Goal: Check status: Check status

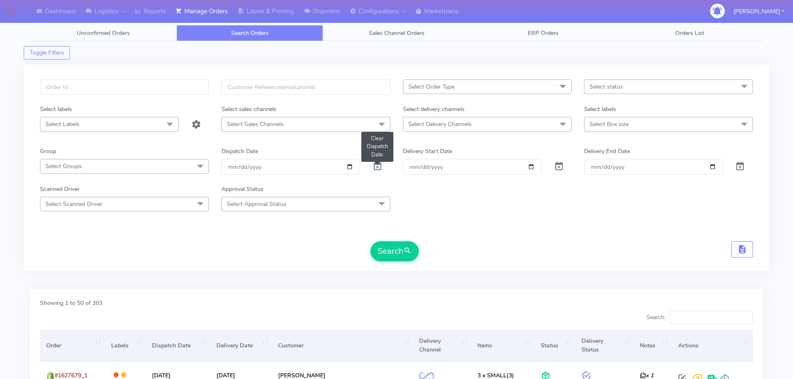
click at [379, 169] on span at bounding box center [378, 168] width 10 height 8
click at [378, 169] on span at bounding box center [378, 168] width 10 height 8
click at [378, 168] on span at bounding box center [378, 168] width 10 height 8
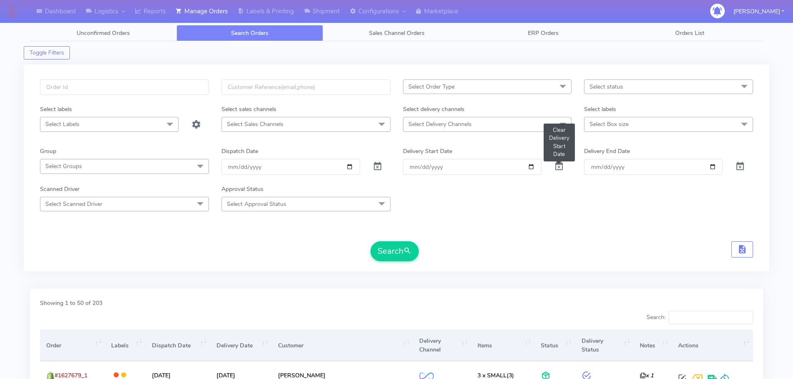
drag, startPoint x: 562, startPoint y: 168, endPoint x: 472, endPoint y: 139, distance: 95.3
click at [562, 168] on span at bounding box center [559, 168] width 10 height 8
click at [559, 168] on span at bounding box center [559, 168] width 10 height 8
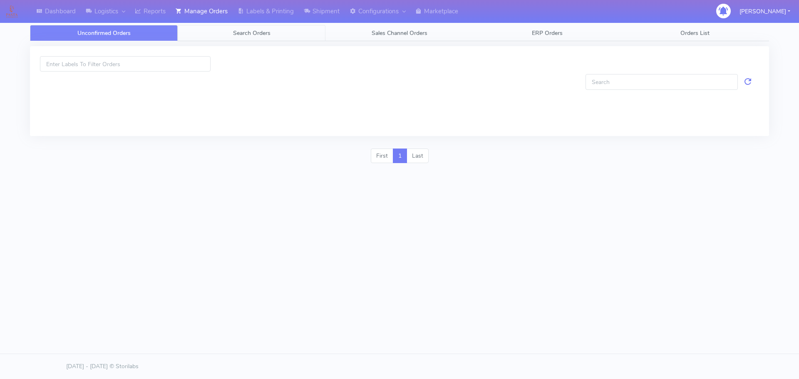
click at [255, 32] on span "Search Orders" at bounding box center [251, 33] width 37 height 8
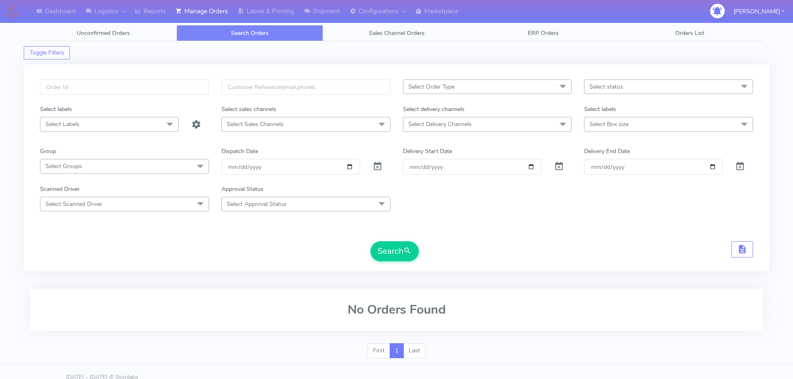
click at [384, 169] on div at bounding box center [381, 166] width 30 height 15
click at [374, 166] on span at bounding box center [378, 168] width 10 height 8
click at [144, 80] on input "text" at bounding box center [124, 87] width 169 height 15
paste input "1622589"
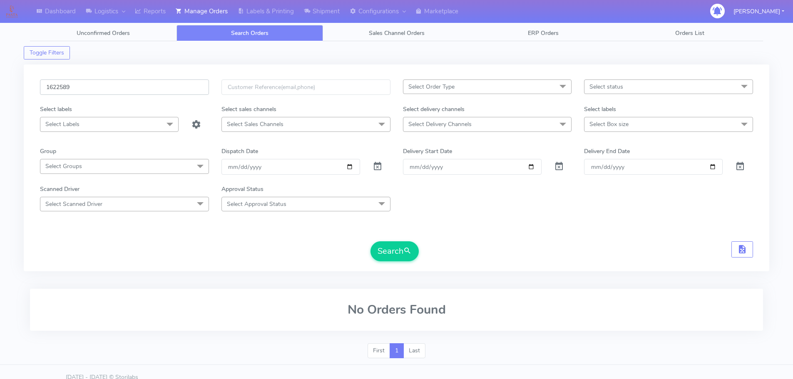
type input "1622589"
click at [370, 241] on button "Search" at bounding box center [394, 251] width 48 height 20
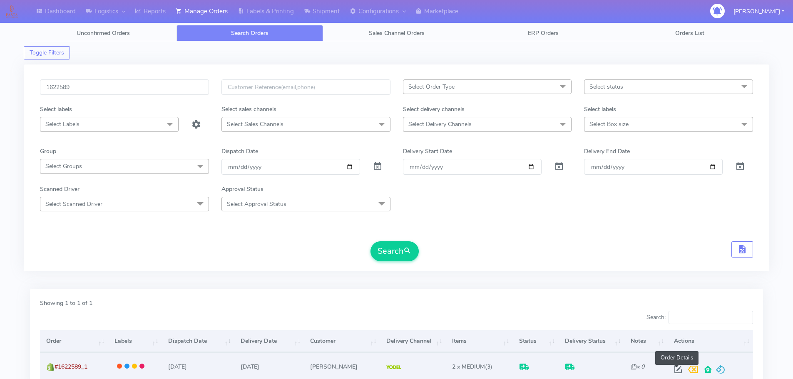
click at [679, 372] on span at bounding box center [678, 372] width 15 height 8
select select "5"
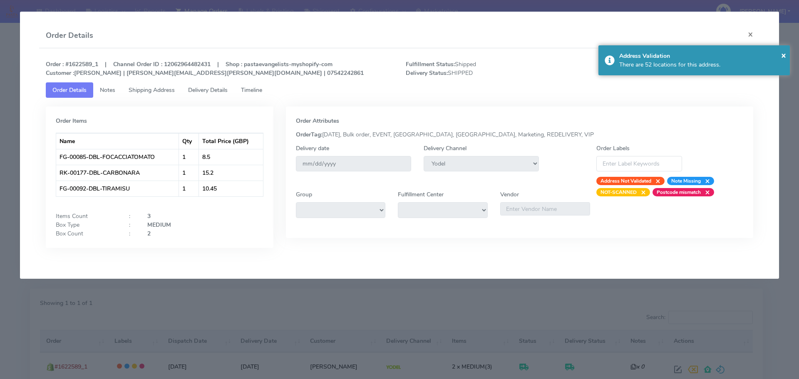
click at [215, 91] on span "Delivery Details" at bounding box center [208, 90] width 40 height 8
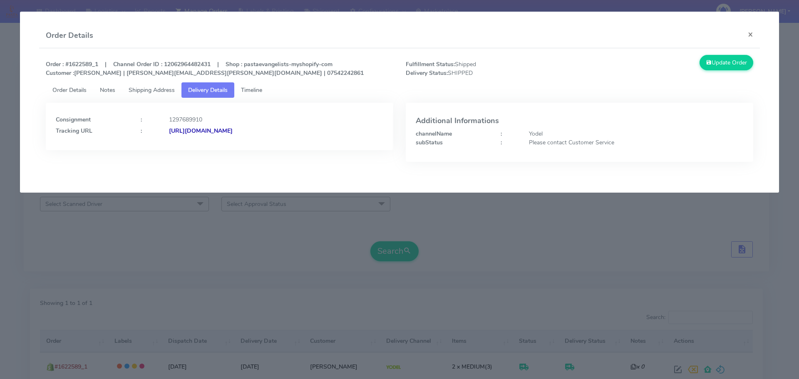
click at [262, 92] on span "Timeline" at bounding box center [251, 90] width 21 height 8
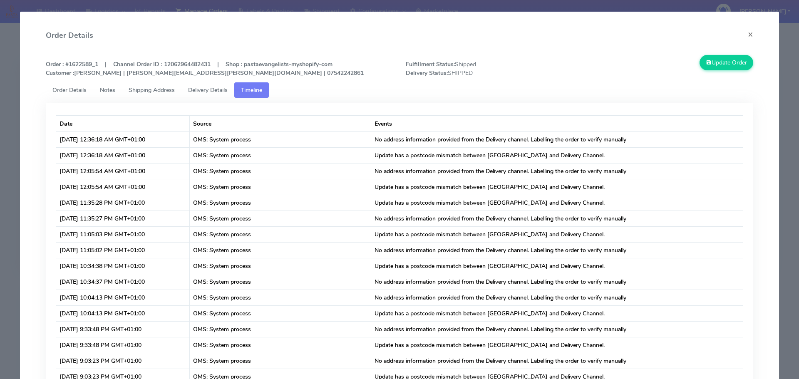
click at [186, 88] on link "Delivery Details" at bounding box center [207, 89] width 53 height 15
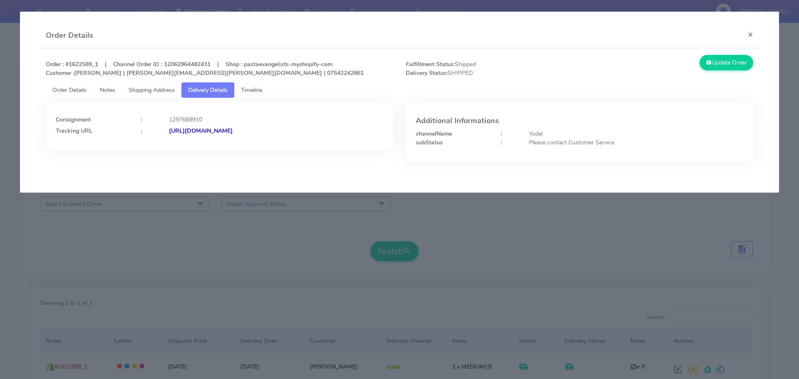
drag, startPoint x: 369, startPoint y: 147, endPoint x: 259, endPoint y: 149, distance: 109.9
click at [259, 149] on div "Consignment : 1297689910 Tracking URL : [URL][DOMAIN_NAME]" at bounding box center [220, 126] width 348 height 47
copy strong "JJD0002249960897454"
click at [139, 263] on modal-container "Order Details × Order : #1622589_1 | Channel Order ID : 12062964482431 | Shop :…" at bounding box center [399, 189] width 799 height 379
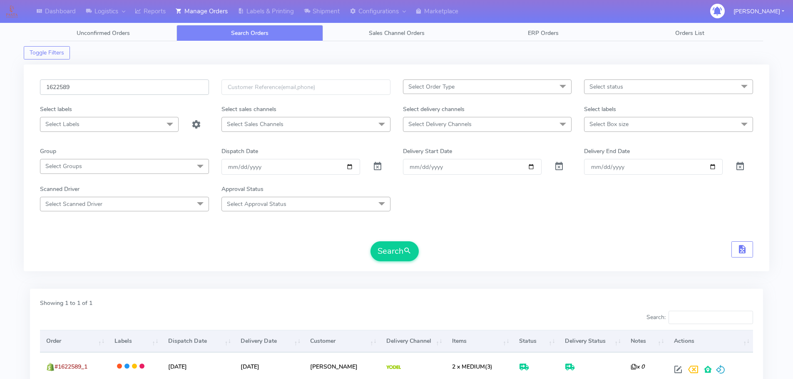
click at [174, 82] on input "1622589" at bounding box center [124, 87] width 169 height 15
paste input "8064"
type input "1628064"
click at [370, 241] on button "Search" at bounding box center [394, 251] width 48 height 20
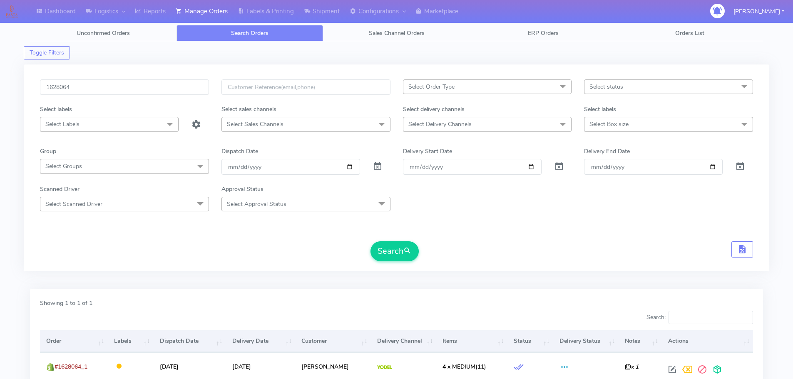
click at [403, 263] on div "1628064 Select Order Type Select All MEALS ATAVI One Off Pasta Club Gift Kit Ev…" at bounding box center [397, 173] width 726 height 187
click at [400, 256] on button "Search" at bounding box center [394, 251] width 48 height 20
click at [596, 233] on form "1628064 Select Order Type Select All MEALS ATAVI One Off Pasta Club Gift Kit Ev…" at bounding box center [396, 171] width 713 height 182
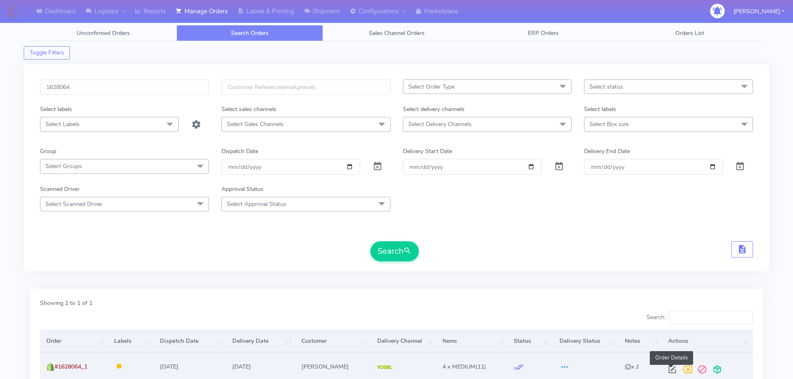
click at [672, 371] on span at bounding box center [672, 372] width 15 height 8
select select "5"
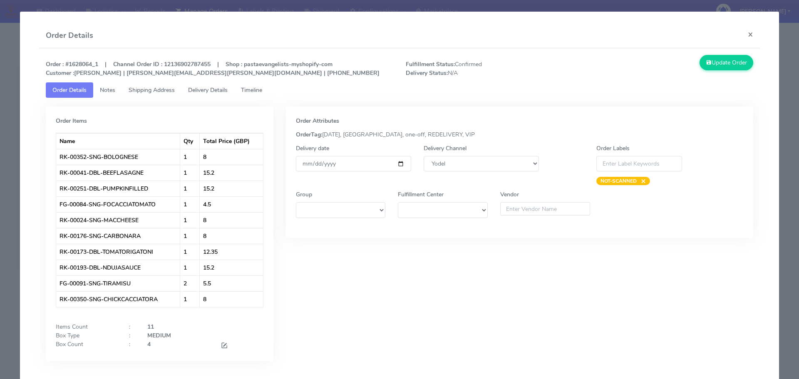
click at [257, 85] on link "Timeline" at bounding box center [251, 89] width 35 height 15
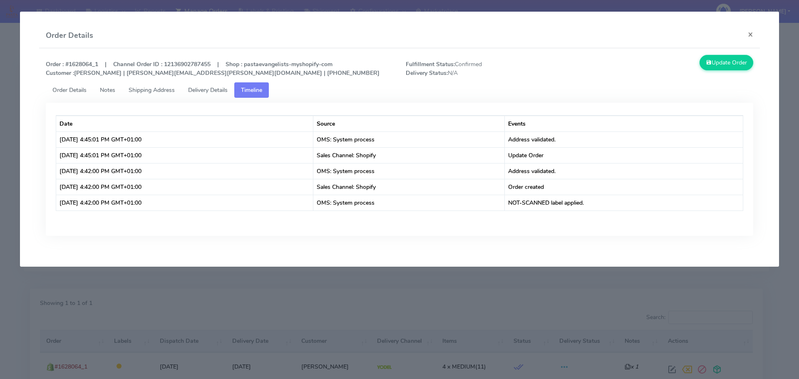
click at [218, 89] on span "Delivery Details" at bounding box center [208, 90] width 40 height 8
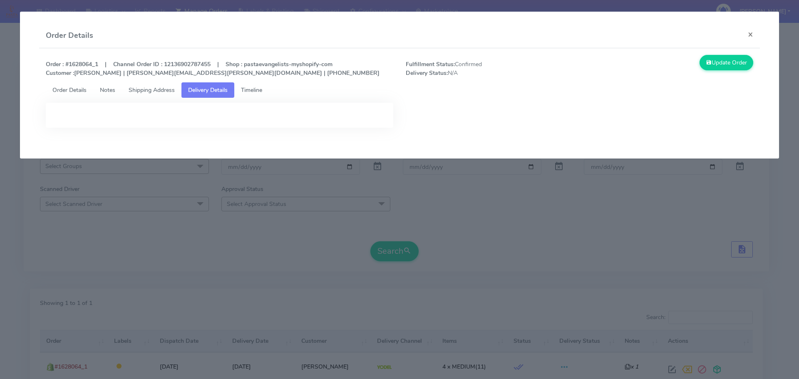
click at [249, 255] on modal-container "Order Details × Order : #1628064_1 | Channel Order ID : 12136902787455 | Shop :…" at bounding box center [399, 189] width 799 height 379
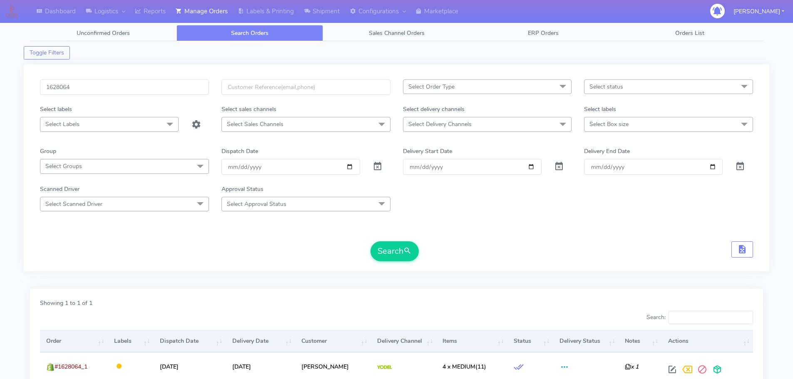
drag, startPoint x: 618, startPoint y: 256, endPoint x: 659, endPoint y: 306, distance: 64.7
click at [618, 256] on div "Search" at bounding box center [396, 251] width 713 height 20
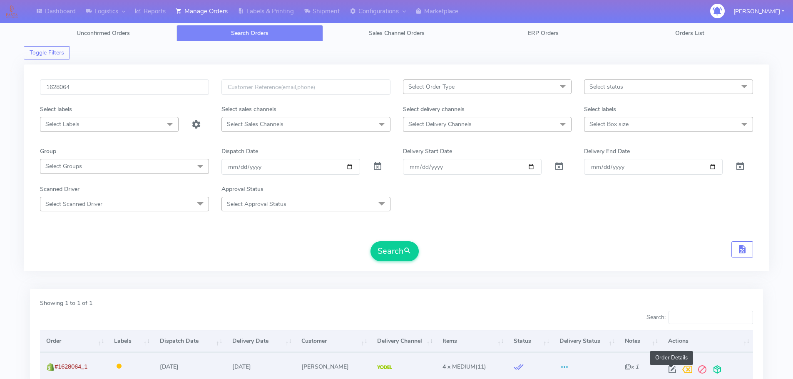
click at [673, 371] on span at bounding box center [672, 372] width 15 height 8
select select "5"
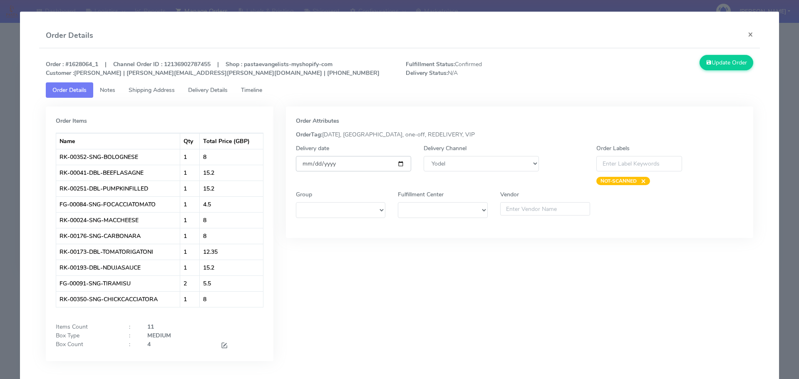
click at [398, 165] on input "[DATE]" at bounding box center [353, 163] width 115 height 15
type input "[DATE]"
click at [715, 65] on button "Update Order" at bounding box center [727, 62] width 54 height 15
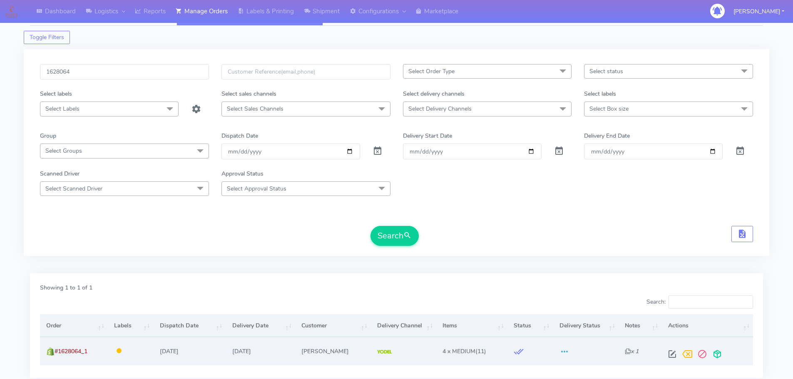
scroll to position [42, 0]
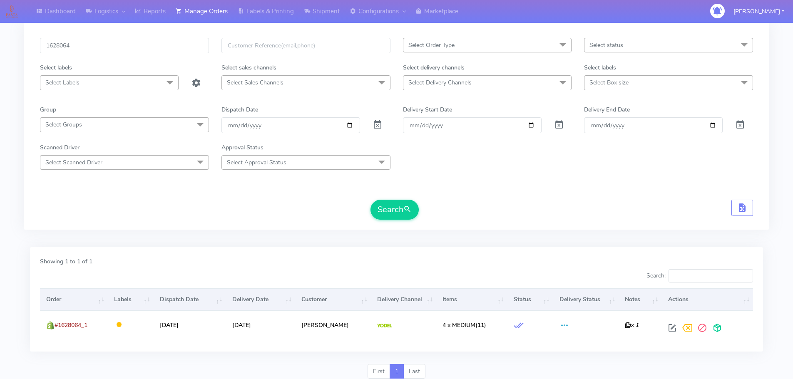
drag, startPoint x: 579, startPoint y: 213, endPoint x: 559, endPoint y: 221, distance: 22.0
click at [579, 213] on div "Search" at bounding box center [396, 210] width 713 height 20
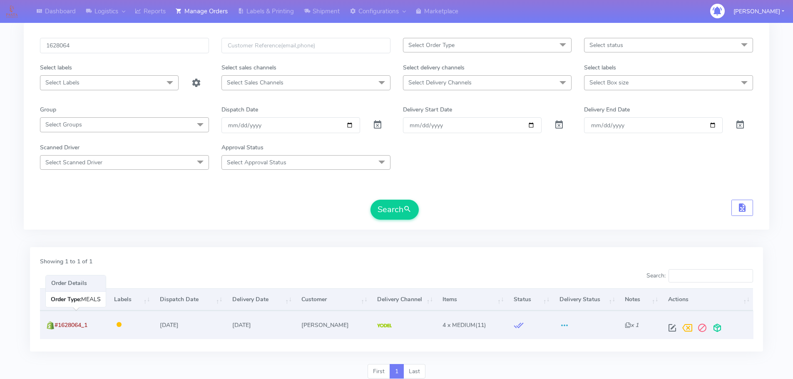
drag, startPoint x: 92, startPoint y: 325, endPoint x: 57, endPoint y: 326, distance: 35.0
click at [57, 326] on td "#1628064_1" at bounding box center [74, 325] width 68 height 28
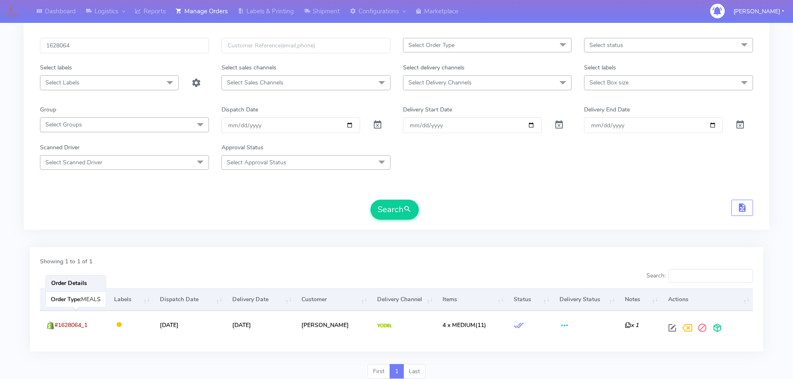
copy span "#1628064_1"
click at [571, 249] on div "Showing 1 to 1 of 1 Search: Order Labels Dispatch Date Delivery Date Customer D…" at bounding box center [396, 299] width 733 height 104
click at [626, 197] on form "1628064 Select Order Type Select All MEALS ATAVI One Off Pasta Club Gift Kit Ev…" at bounding box center [396, 129] width 713 height 182
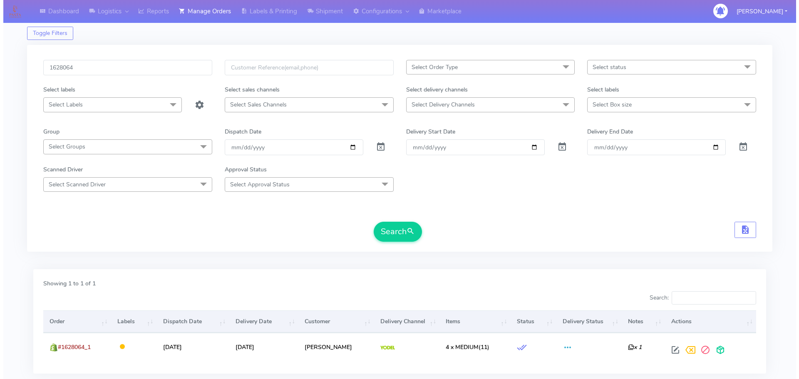
scroll to position [0, 0]
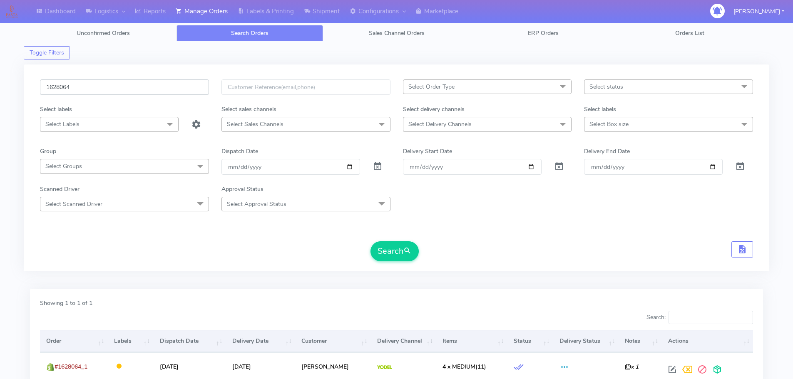
click at [156, 94] on input "1628064" at bounding box center [124, 87] width 169 height 15
click at [157, 91] on input "1628064" at bounding box center [124, 87] width 169 height 15
paste input "5980"
type input "1625980"
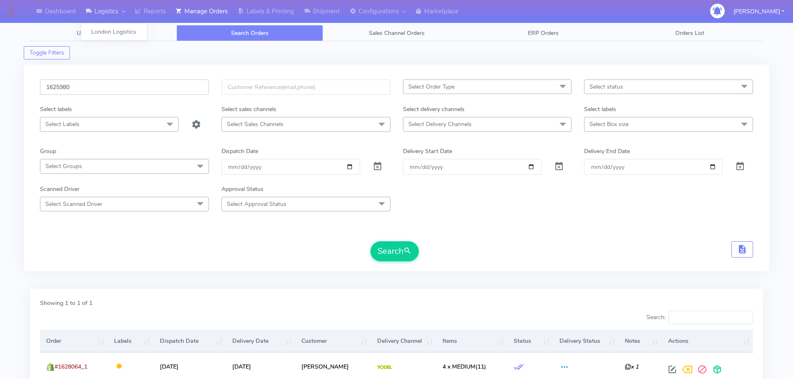
click at [370, 241] on button "Search" at bounding box center [394, 251] width 48 height 20
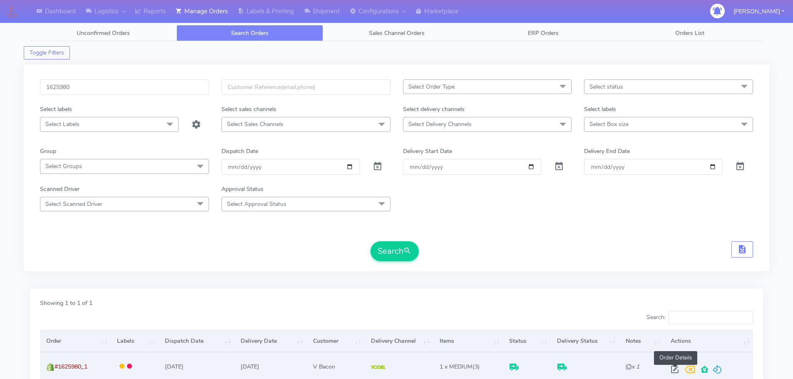
click at [676, 370] on span at bounding box center [674, 372] width 15 height 8
select select "5"
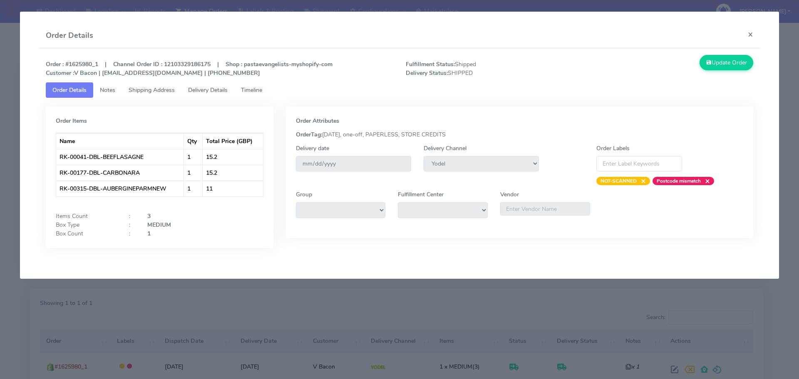
click at [214, 90] on span "Delivery Details" at bounding box center [208, 90] width 40 height 8
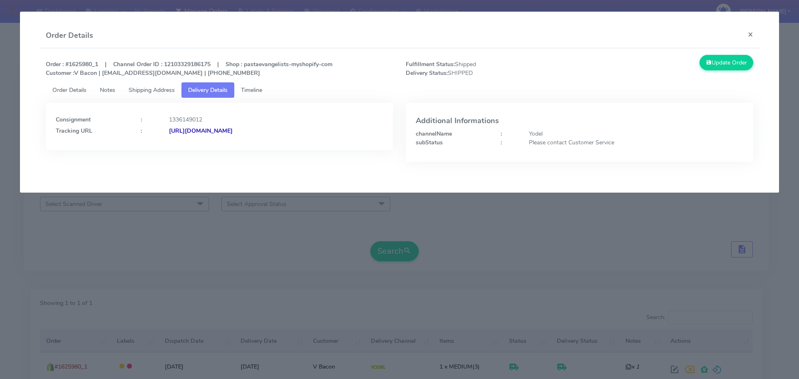
drag, startPoint x: 288, startPoint y: 145, endPoint x: 260, endPoint y: 146, distance: 28.7
click at [260, 146] on div "Consignment : 1336149012 Tracking URL : [URL][DOMAIN_NAME]" at bounding box center [220, 139] width 360 height 72
copy strong "JJD0002249960902070"
click at [125, 215] on modal-container "Order Details × Order : #1625980_1 | Channel Order ID : 12103329186175 | Shop :…" at bounding box center [399, 189] width 799 height 379
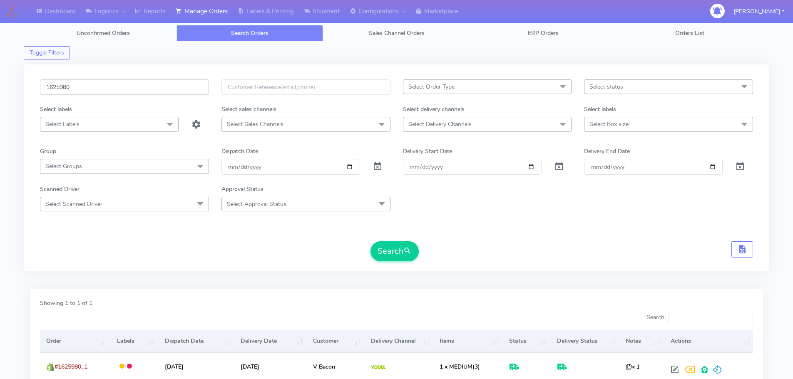
click at [154, 86] on input "1625980" at bounding box center [124, 87] width 169 height 15
paste input "4467"
type input "1624467"
click at [370, 241] on button "Search" at bounding box center [394, 251] width 48 height 20
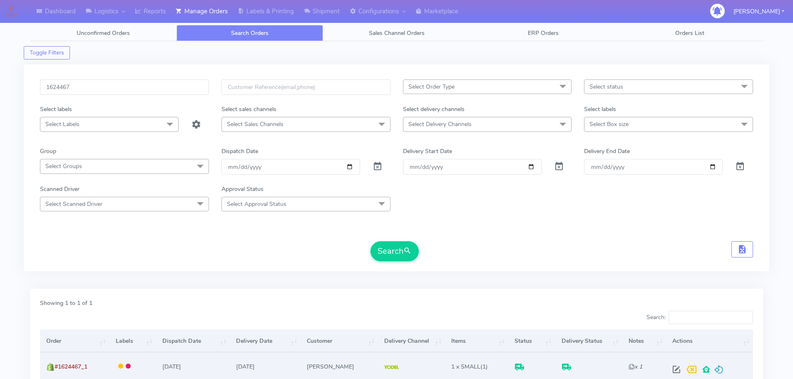
click at [674, 379] on td at bounding box center [709, 367] width 87 height 28
click at [673, 370] on span at bounding box center [676, 372] width 15 height 8
select select "5"
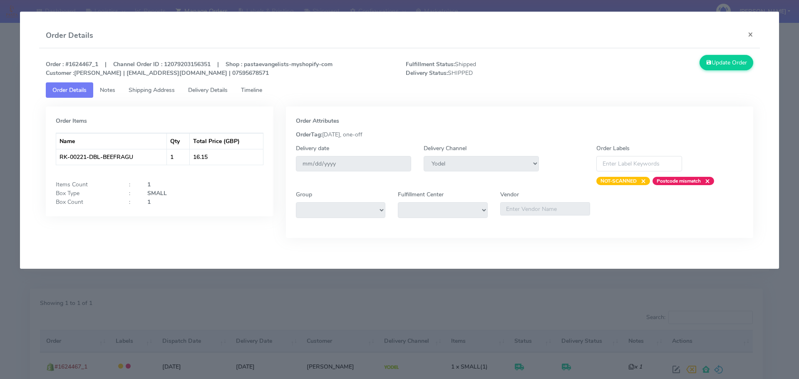
click at [205, 99] on tab "Order Items Name Qty Total Price (GBP) RK-00221-DBL-BEEFRAGU 1 16.15 Items Coun…" at bounding box center [400, 174] width 708 height 153
click at [208, 92] on span "Delivery Details" at bounding box center [208, 90] width 40 height 8
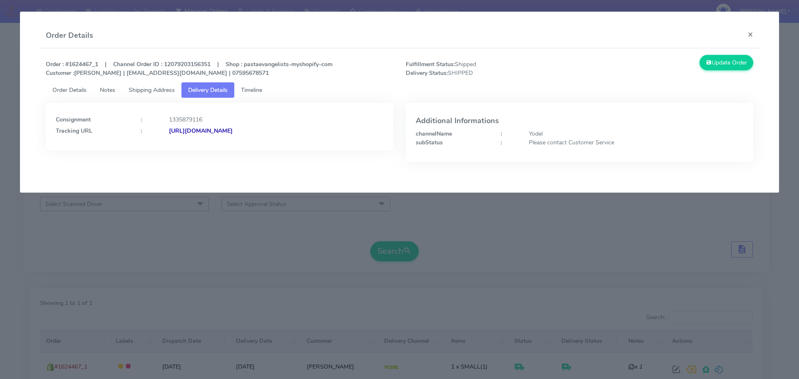
drag, startPoint x: 337, startPoint y: 144, endPoint x: 259, endPoint y: 146, distance: 78.3
click at [259, 146] on div "Consignment : 1335879116 Tracking URL : [URL][DOMAIN_NAME]" at bounding box center [220, 126] width 348 height 47
copy strong "JJD0002249960902023"
drag, startPoint x: 321, startPoint y: 272, endPoint x: 224, endPoint y: 58, distance: 235.3
click at [320, 272] on modal-container "Order Details × Order : #1624467_1 | Channel Order ID : 12079203156351 | Shop :…" at bounding box center [399, 189] width 799 height 379
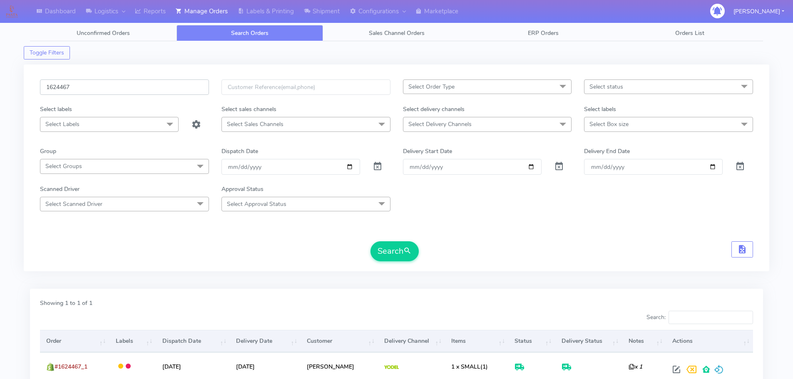
click at [171, 83] on input "1624467" at bounding box center [124, 87] width 169 height 15
paste input "614"
type input "1626147"
click at [370, 241] on button "Search" at bounding box center [394, 251] width 48 height 20
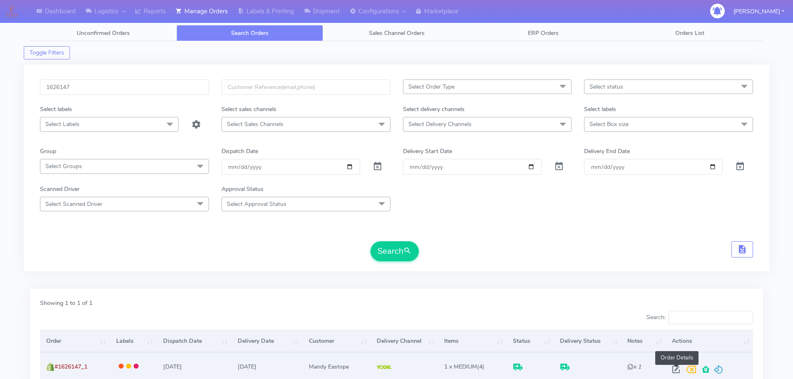
click at [674, 371] on span at bounding box center [675, 372] width 15 height 8
select select "5"
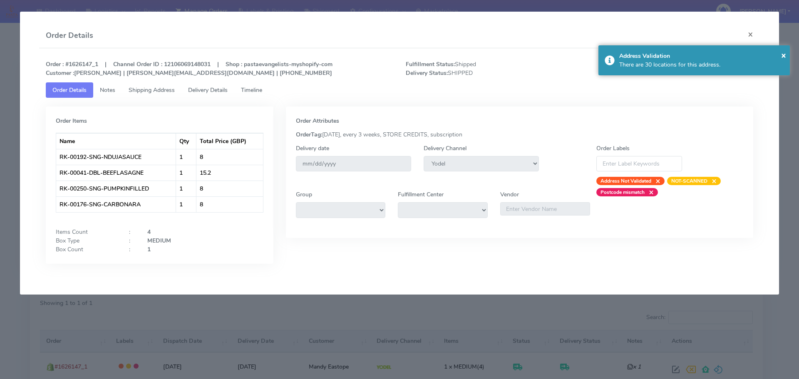
drag, startPoint x: 219, startPoint y: 91, endPoint x: 210, endPoint y: 71, distance: 21.4
click at [219, 91] on span "Delivery Details" at bounding box center [208, 90] width 40 height 8
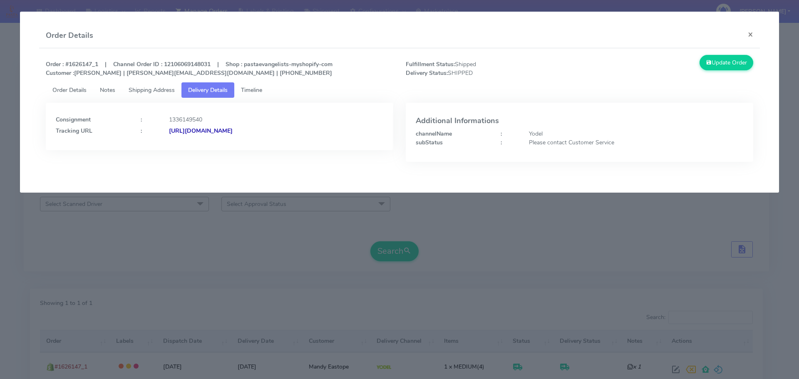
drag, startPoint x: 335, startPoint y: 139, endPoint x: 258, endPoint y: 149, distance: 77.1
click at [258, 149] on div "Consignment : 1336149540 Tracking URL : [URL][DOMAIN_NAME]" at bounding box center [220, 126] width 348 height 47
copy strong "JJD0002249960902076"
